Goal: Task Accomplishment & Management: Use online tool/utility

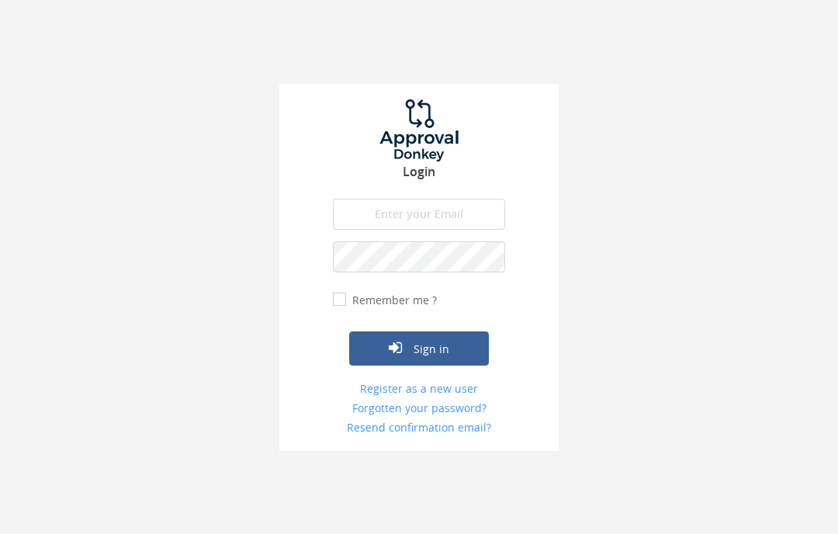
click at [376, 216] on input "email" at bounding box center [419, 214] width 172 height 31
type input "[EMAIL_ADDRESS][DOMAIN_NAME]"
click at [339, 303] on input "Remember me ?" at bounding box center [338, 300] width 10 height 10
checkbox input "true"
click at [380, 343] on button "Sign in" at bounding box center [419, 348] width 140 height 34
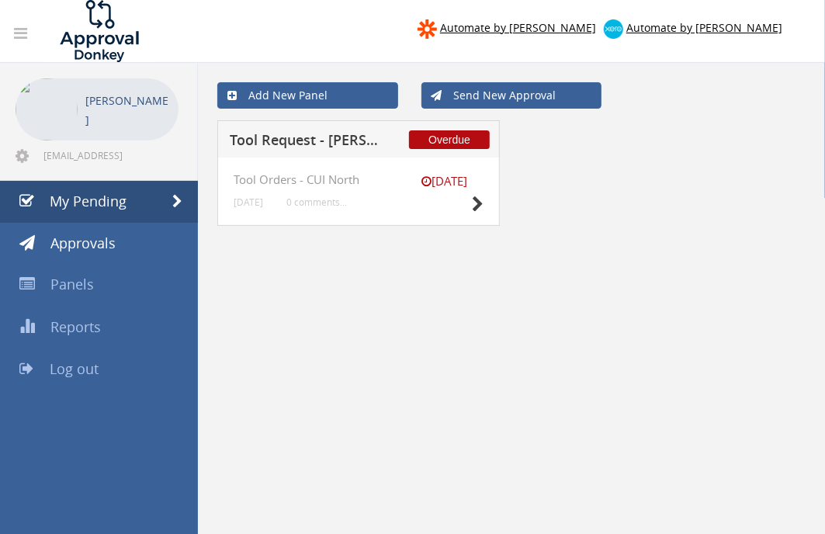
click at [352, 181] on h4 "Tool Orders - CUI North" at bounding box center [359, 179] width 250 height 13
click at [474, 203] on icon at bounding box center [478, 204] width 12 height 16
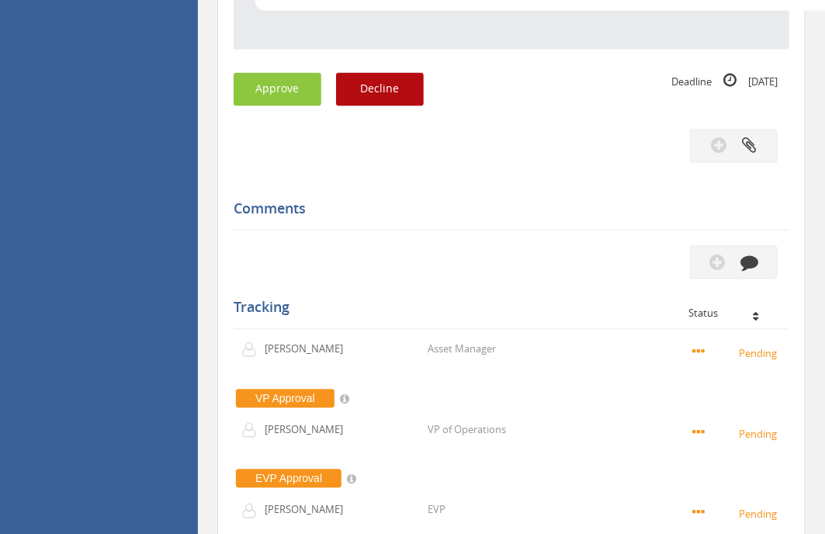
scroll to position [1207, 0]
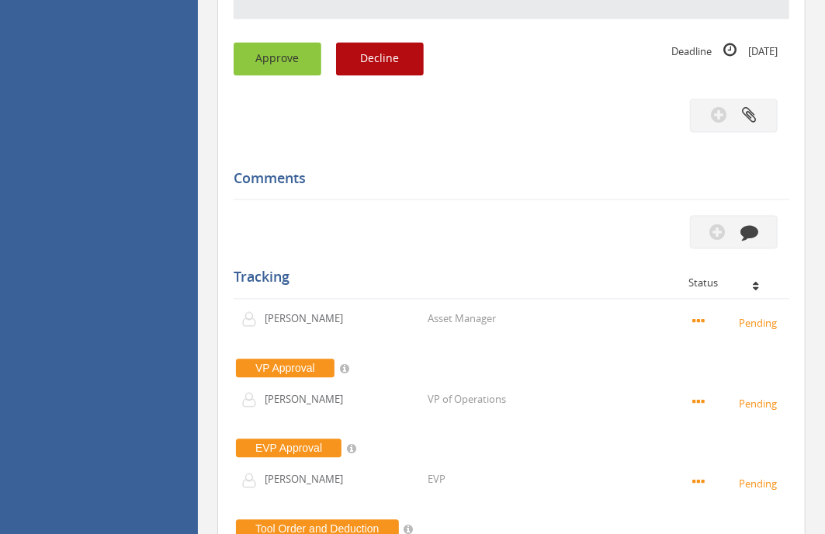
click at [300, 68] on button "Approve" at bounding box center [278, 59] width 88 height 33
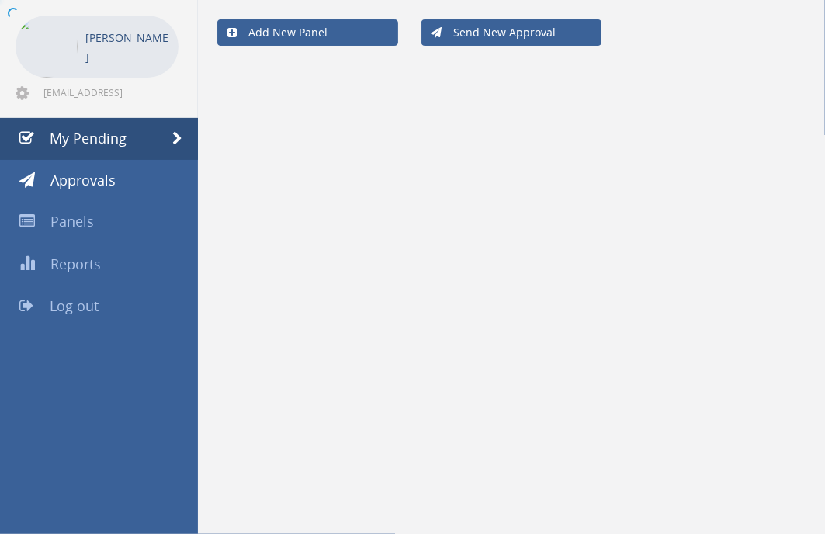
scroll to position [62, 0]
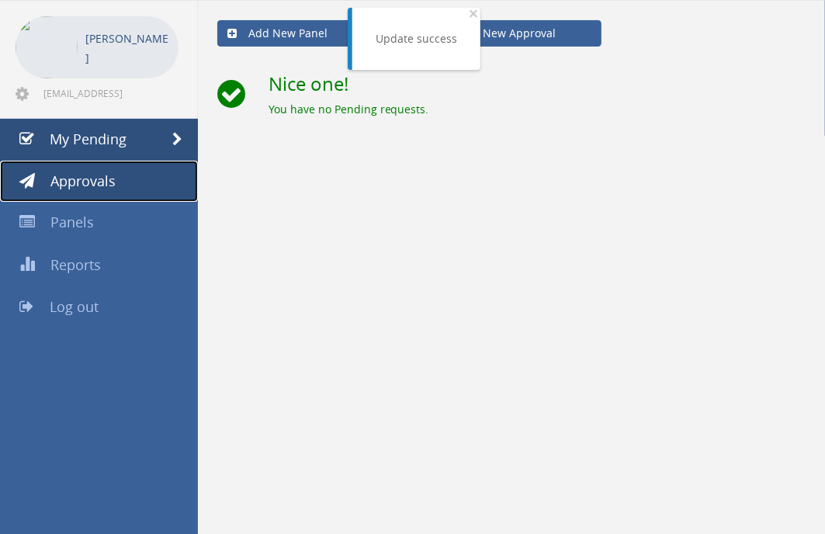
click at [103, 177] on span "Approvals" at bounding box center [82, 181] width 65 height 19
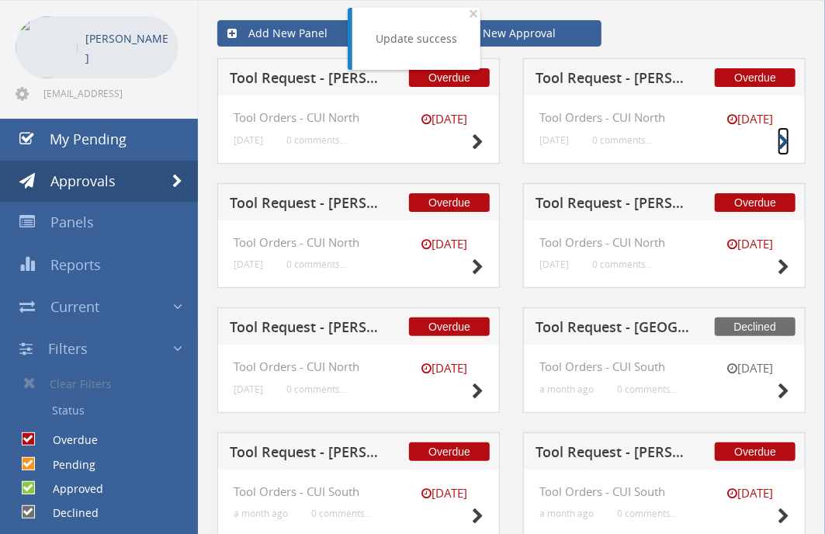
click at [778, 141] on icon at bounding box center [784, 142] width 12 height 16
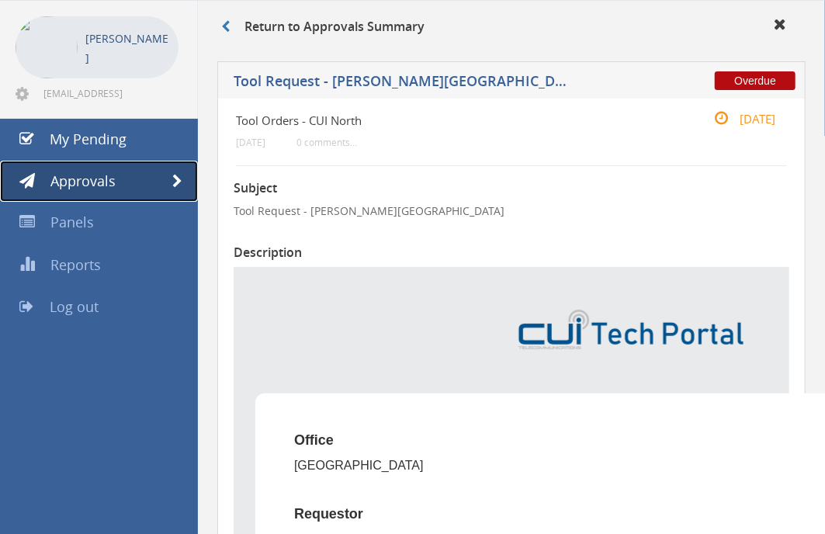
click at [134, 175] on link "Approvals" at bounding box center [99, 182] width 198 height 42
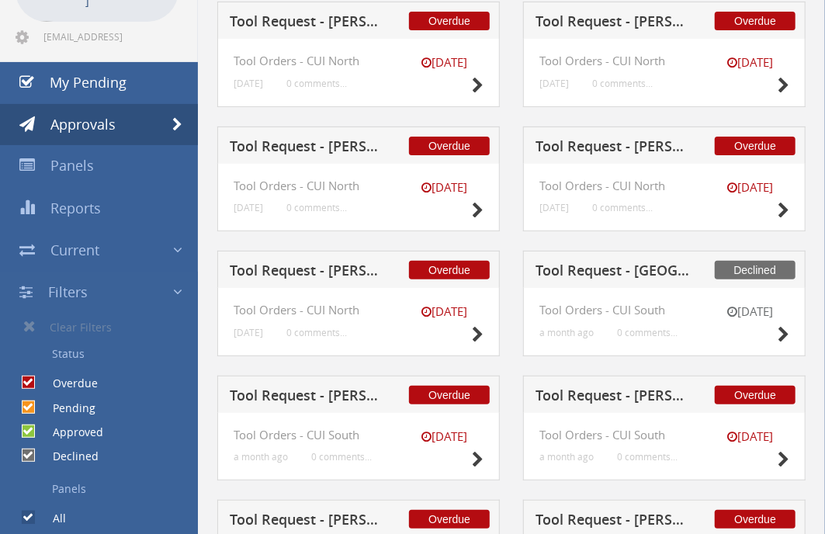
scroll to position [148, 0]
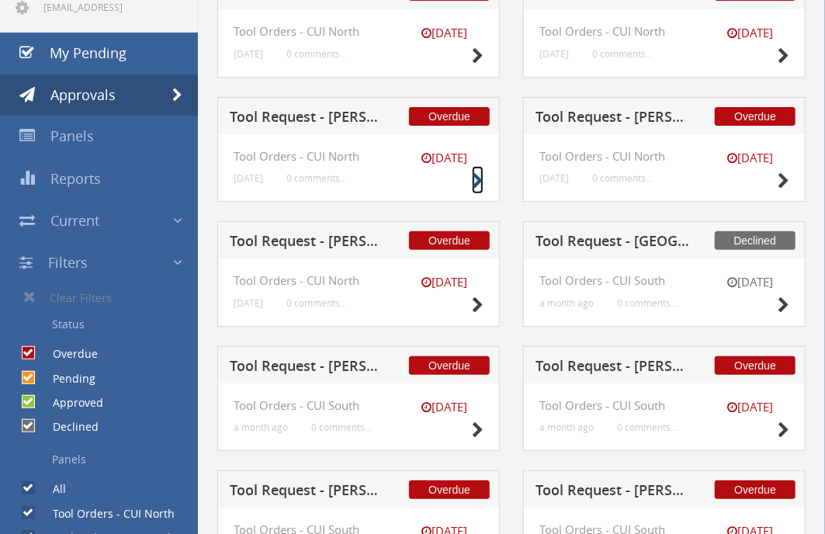
click at [474, 179] on icon at bounding box center [478, 181] width 12 height 16
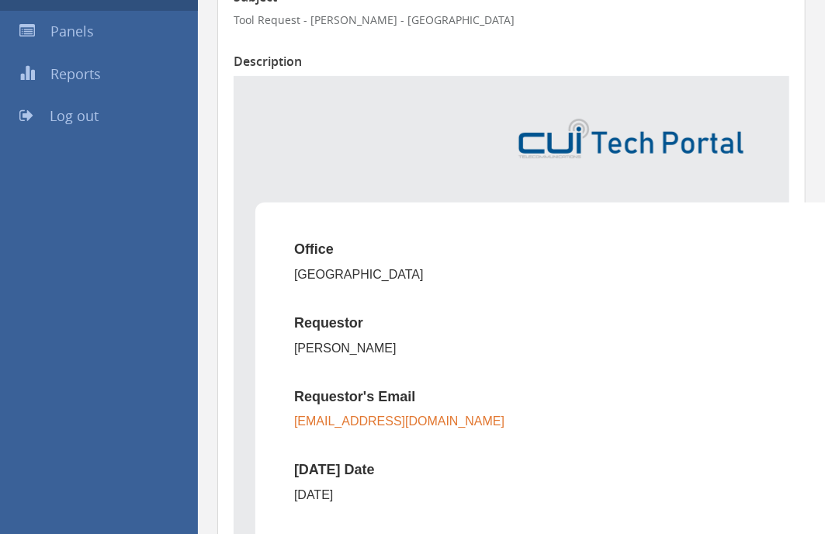
scroll to position [407, 0]
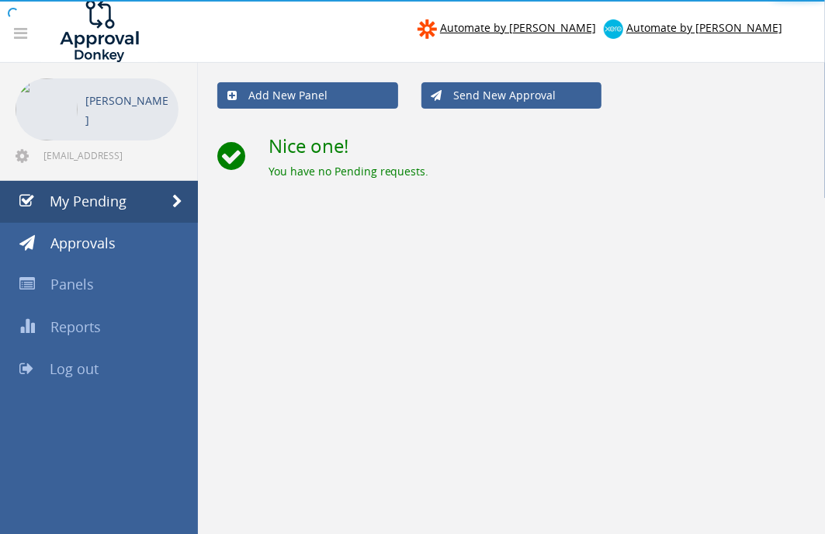
click at [82, 250] on body "Automate by [PERSON_NAME] Automate by [PERSON_NAME] [PERSON_NAME] [EMAIL_ADDRES…" at bounding box center [412, 267] width 825 height 534
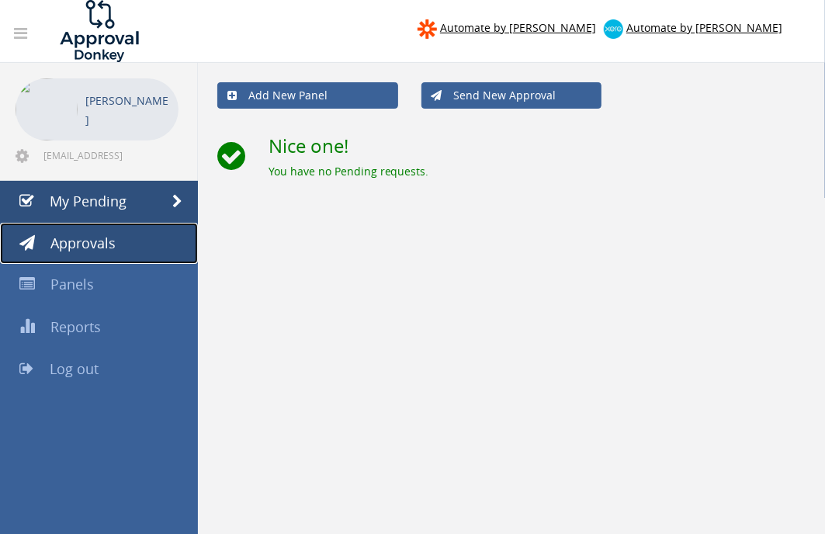
click at [117, 249] on link "Approvals" at bounding box center [99, 244] width 198 height 42
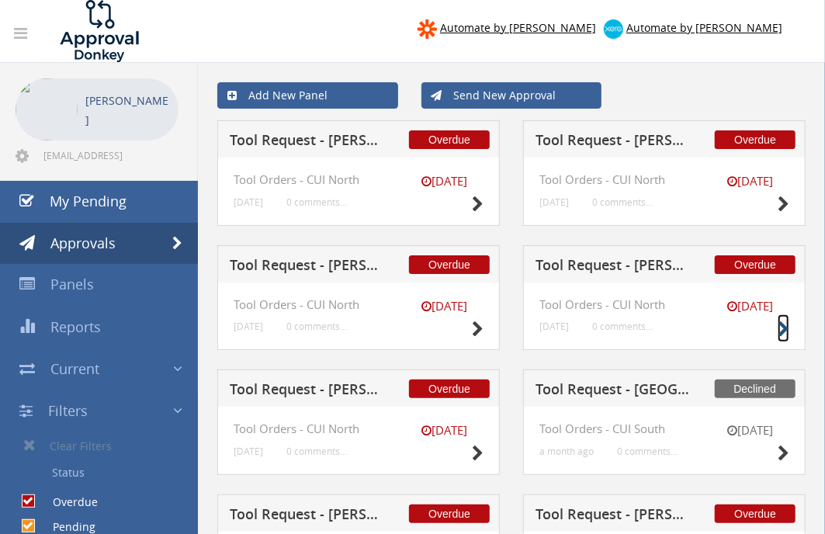
click at [782, 331] on icon at bounding box center [784, 329] width 12 height 16
